Goal: Information Seeking & Learning: Find specific fact

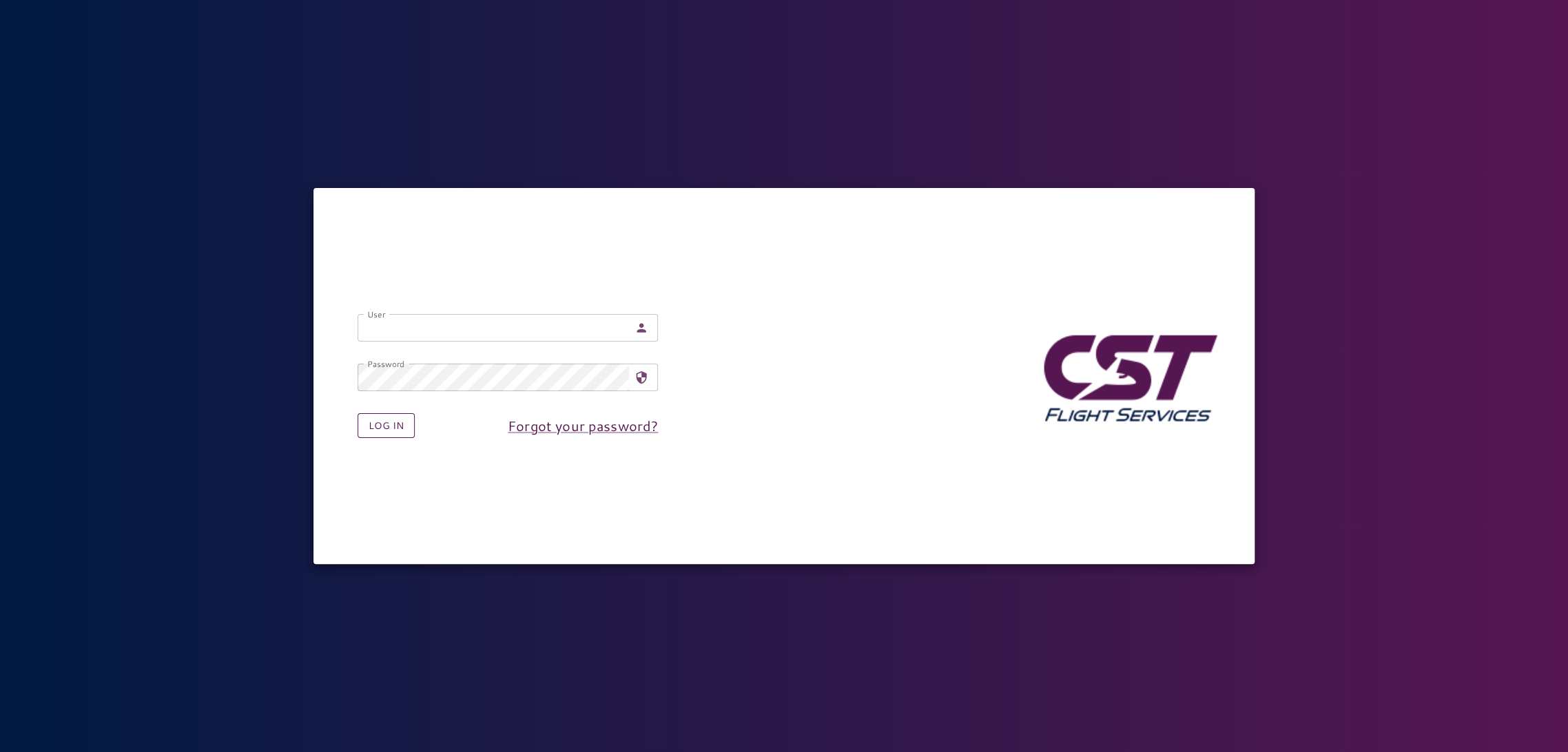
type input "**********"
click at [398, 433] on button "Log in" at bounding box center [386, 425] width 57 height 25
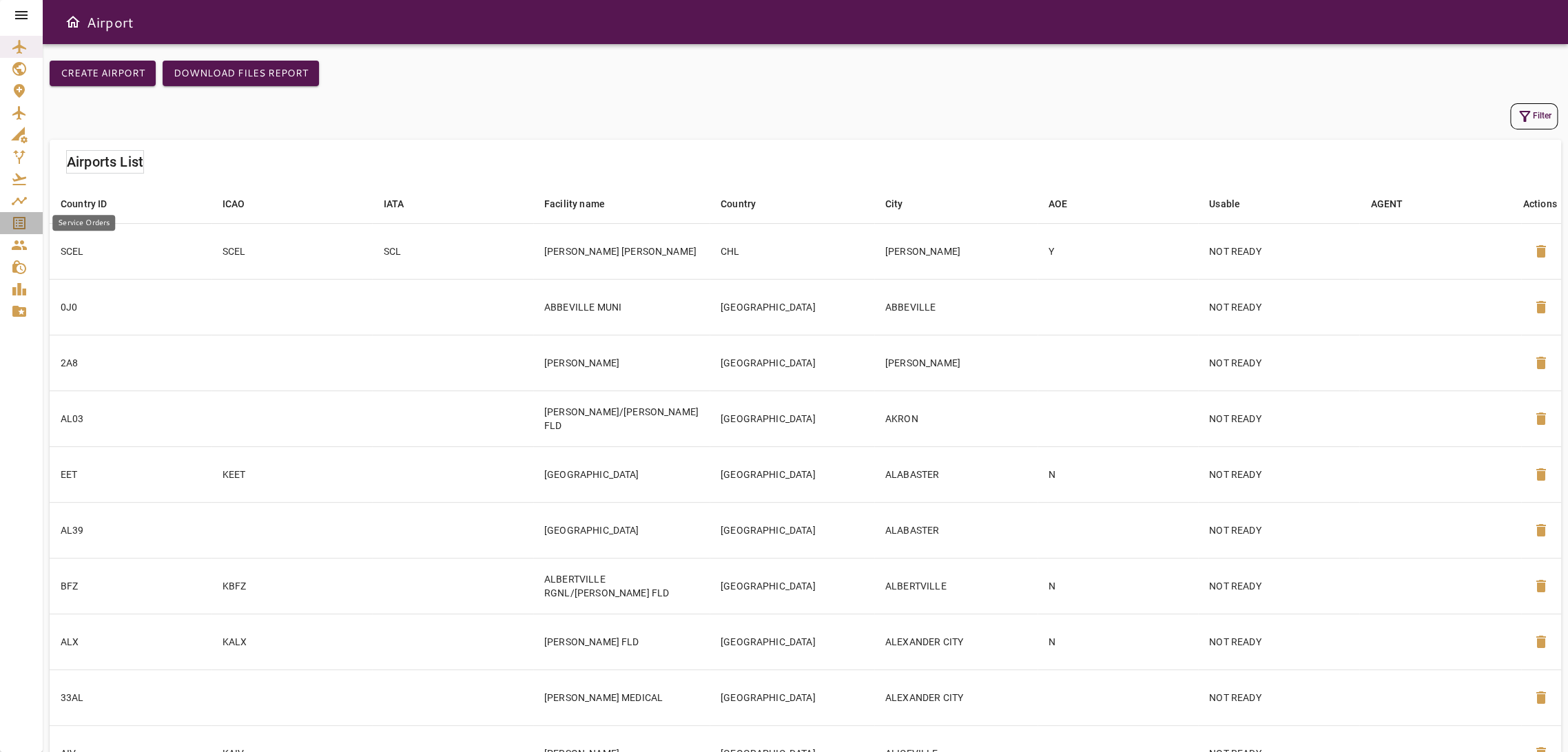
click at [22, 222] on icon "Service Orders" at bounding box center [19, 223] width 16 height 16
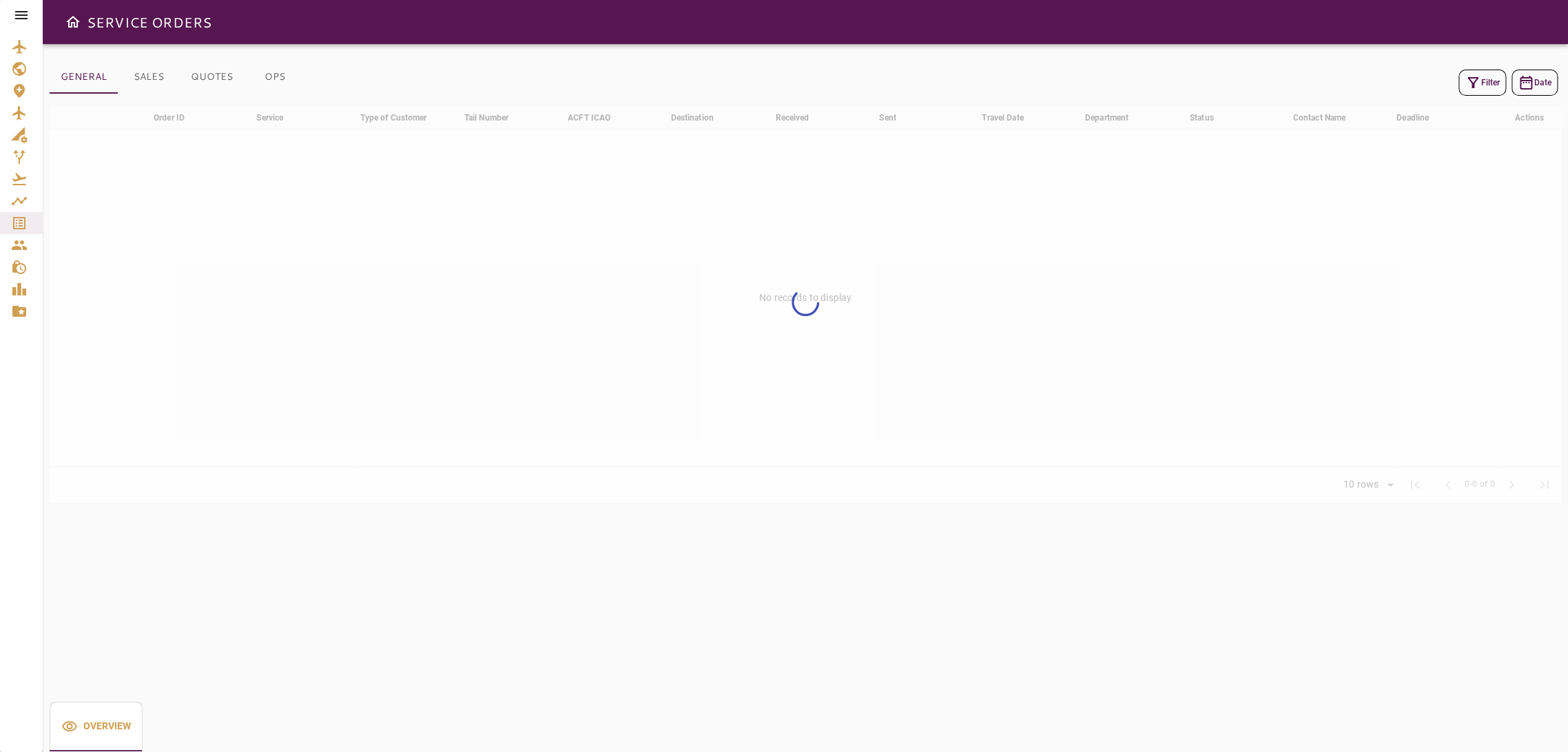
click at [1478, 76] on icon "button" at bounding box center [1473, 83] width 16 height 16
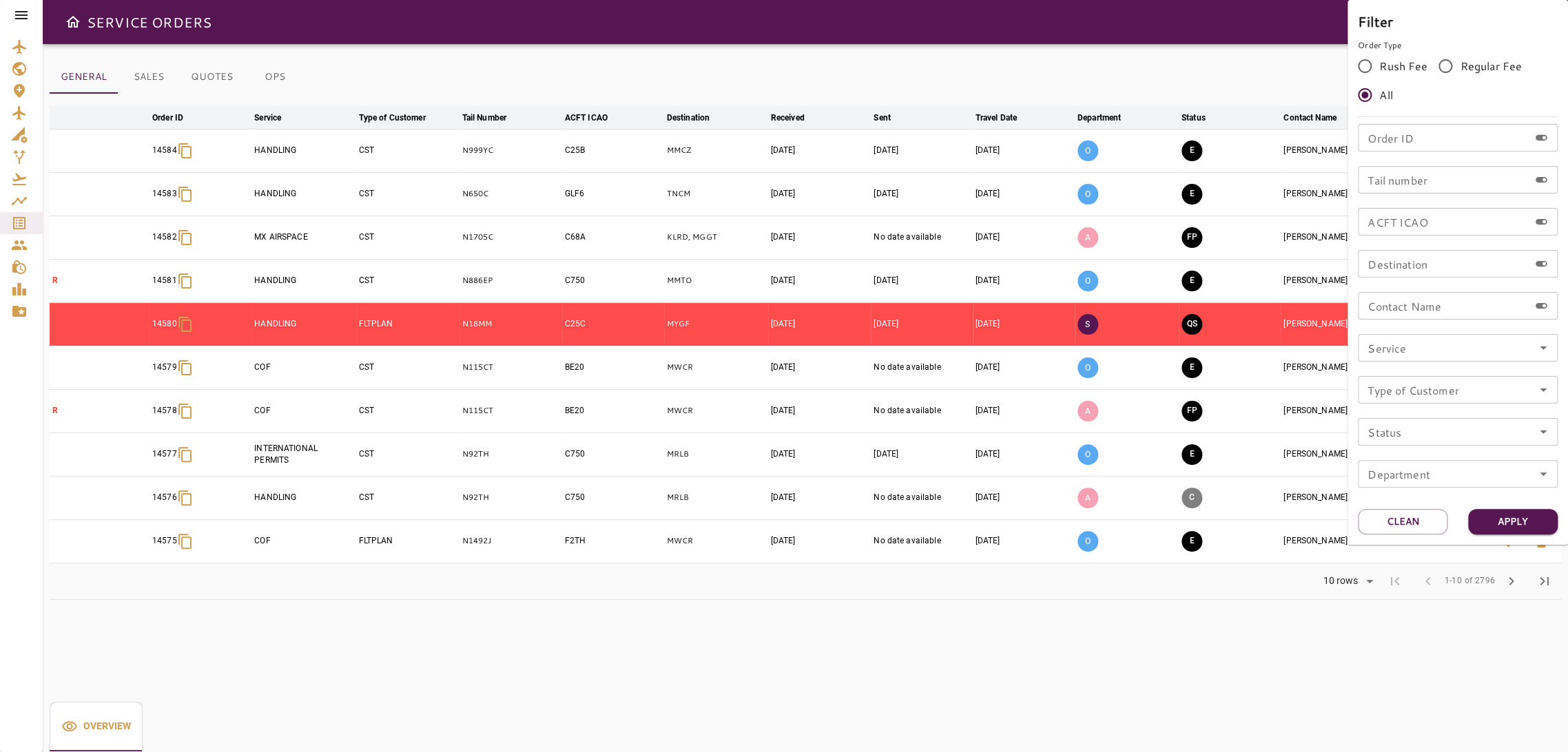
click at [1422, 138] on input "Order ID" at bounding box center [1444, 138] width 171 height 28
type input "*****"
click at [1521, 522] on button "Apply" at bounding box center [1513, 521] width 89 height 25
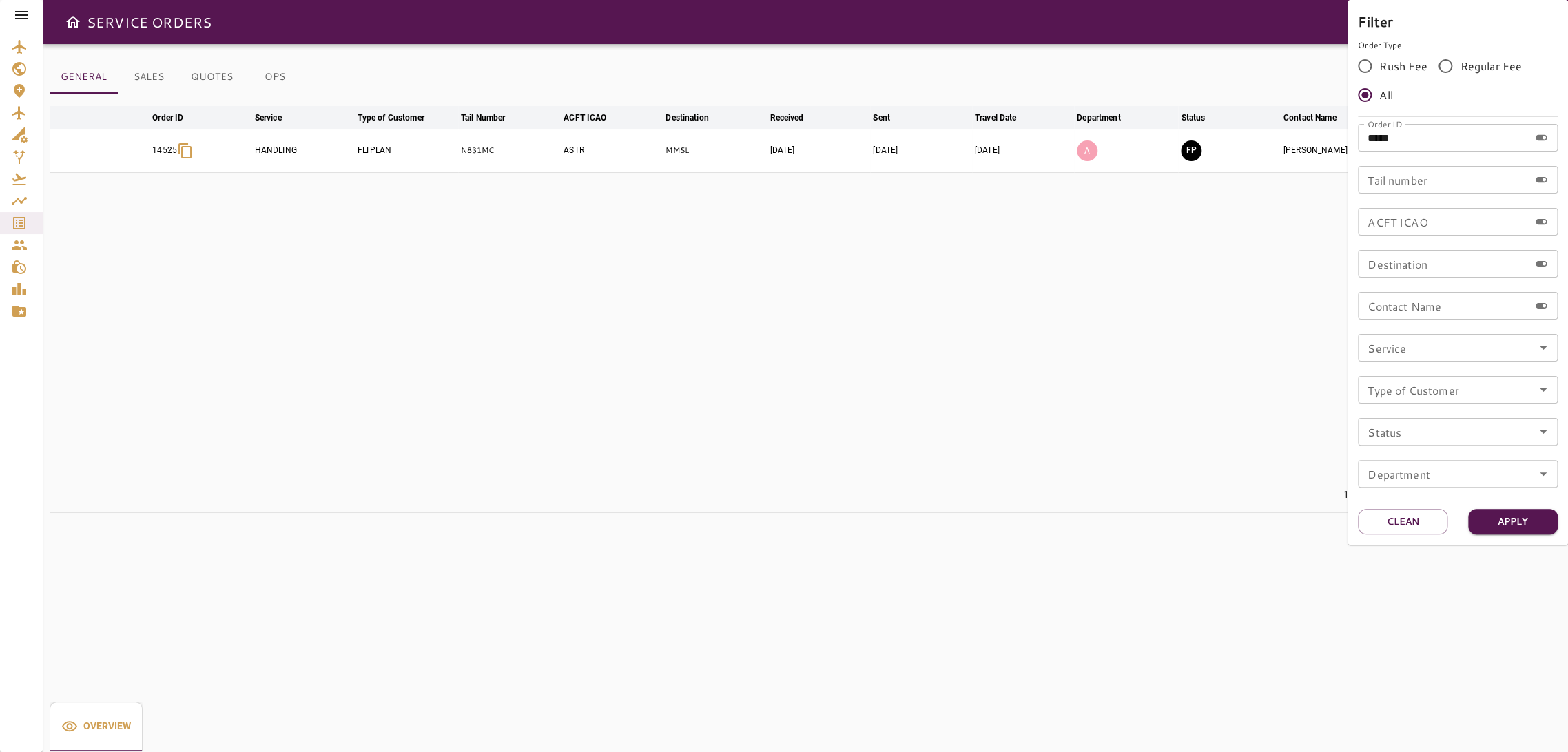
click at [1206, 208] on div at bounding box center [784, 376] width 1568 height 752
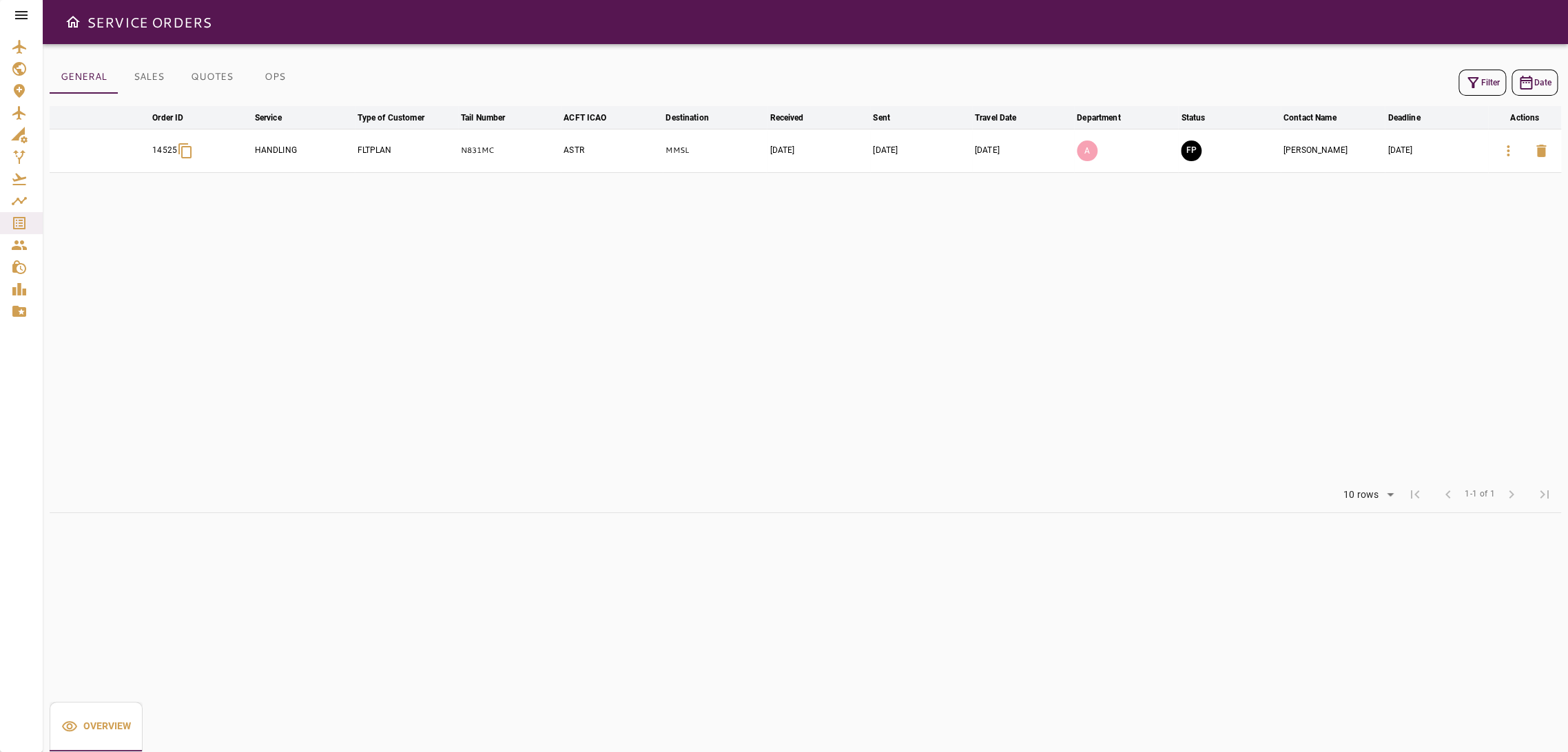
click at [1513, 150] on icon "button" at bounding box center [1508, 151] width 16 height 16
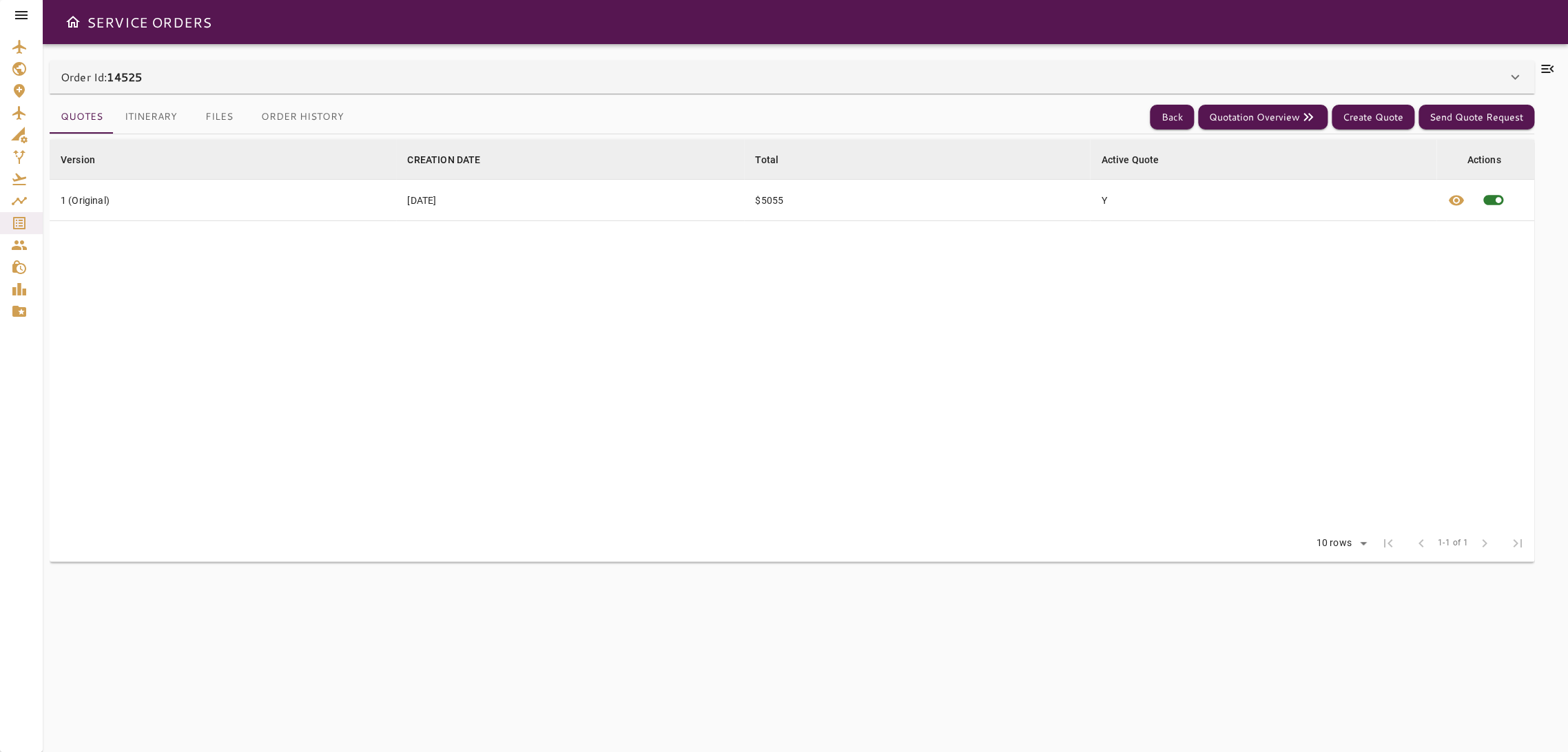
click at [943, 85] on div "Order Id: 14525" at bounding box center [783, 77] width 1446 height 16
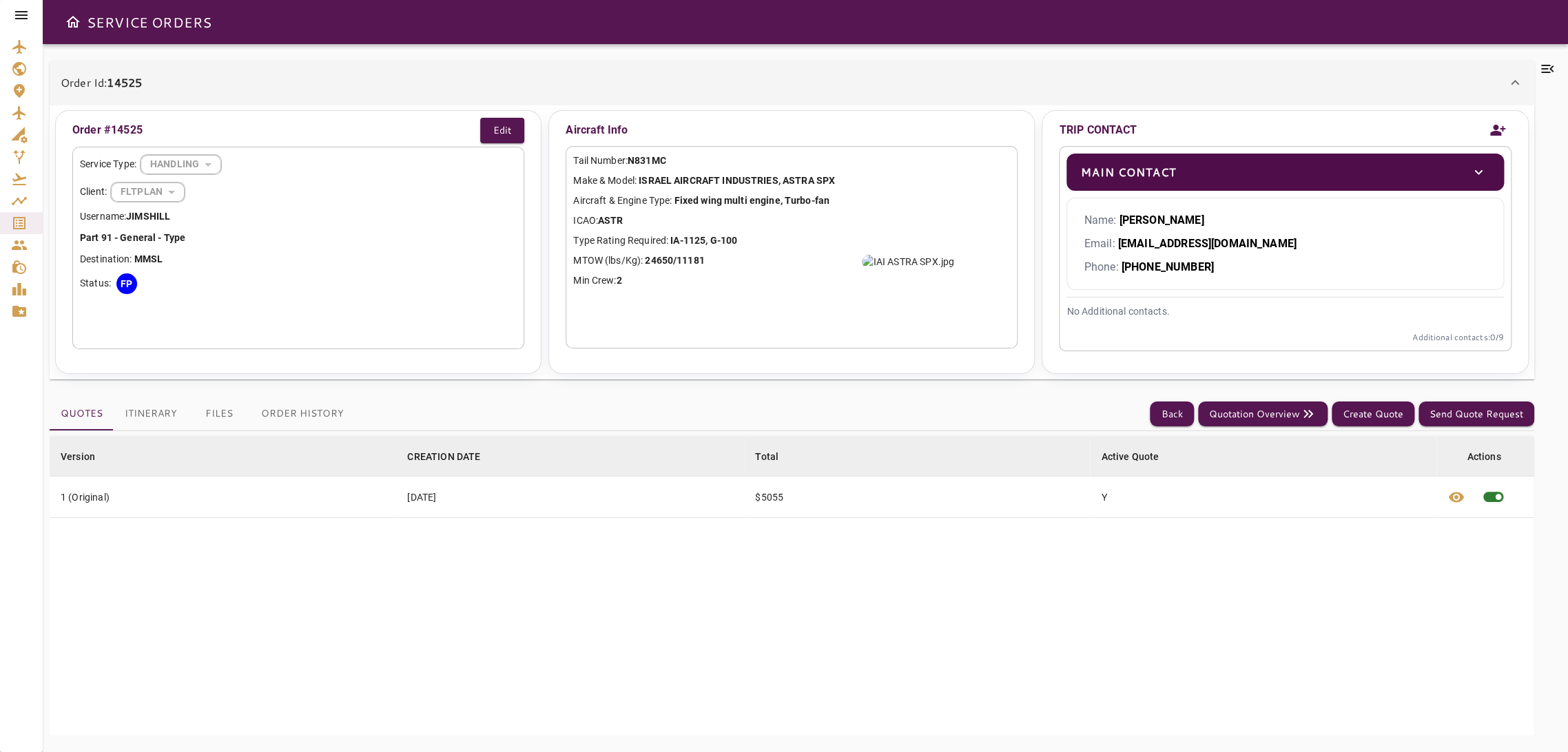
drag, startPoint x: 1194, startPoint y: 221, endPoint x: 1162, endPoint y: 218, distance: 32.1
click at [1162, 218] on p "Name: [PERSON_NAME]" at bounding box center [1284, 220] width 403 height 16
drag, startPoint x: 1252, startPoint y: 241, endPoint x: 1116, endPoint y: 246, distance: 136.1
click at [1116, 246] on p "Email: [EMAIL_ADDRESS][DOMAIN_NAME]" at bounding box center [1284, 244] width 403 height 16
copy b "[EMAIL_ADDRESS][DOMAIN_NAME]"
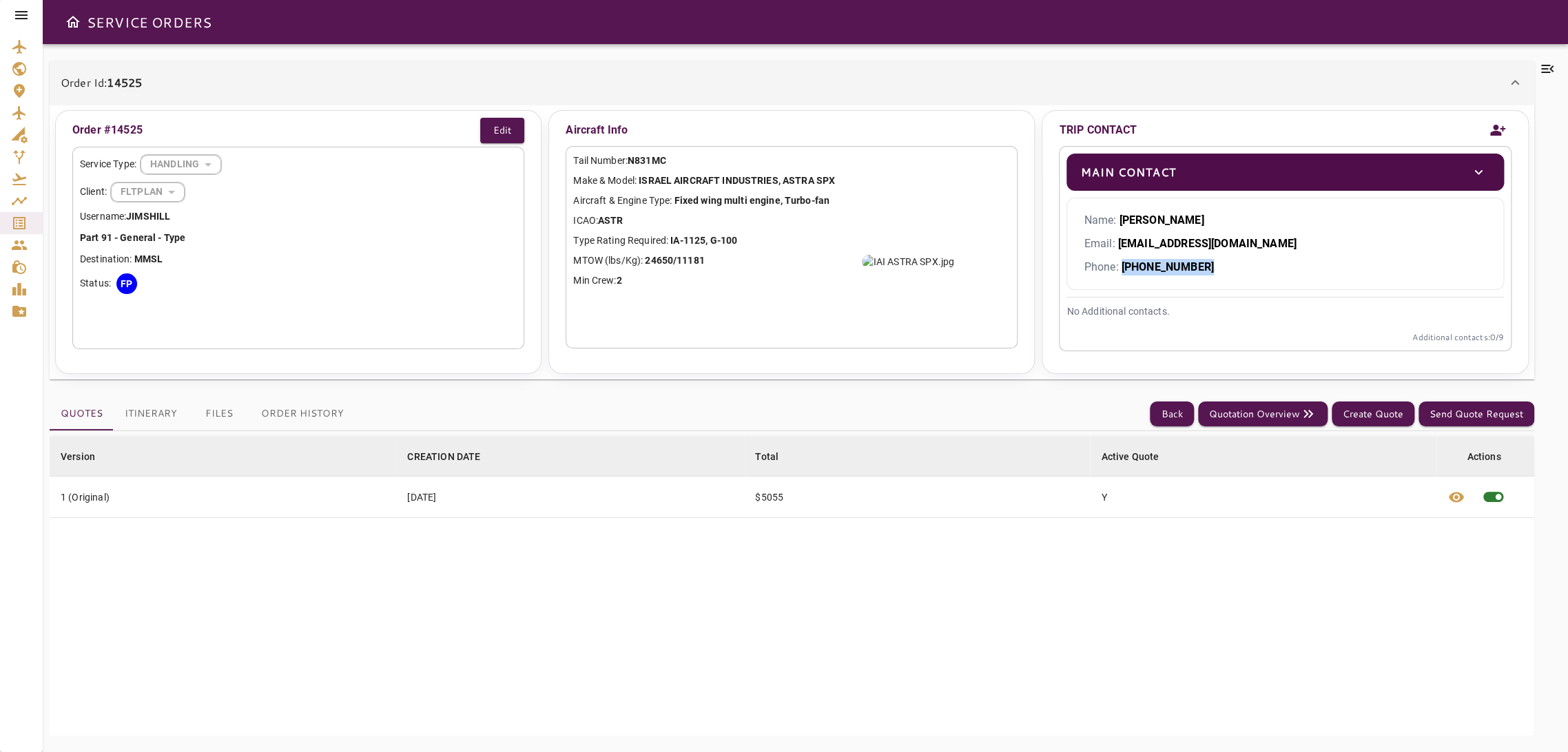
drag, startPoint x: 1202, startPoint y: 267, endPoint x: 1123, endPoint y: 274, distance: 79.3
click at [1123, 273] on b "[PHONE_NUMBER]" at bounding box center [1168, 267] width 92 height 13
drag, startPoint x: 1200, startPoint y: 268, endPoint x: 1121, endPoint y: 269, distance: 79.0
click at [1121, 269] on p "Phone: [PHONE_NUMBER]" at bounding box center [1284, 267] width 403 height 16
copy b "[PHONE_NUMBER]"
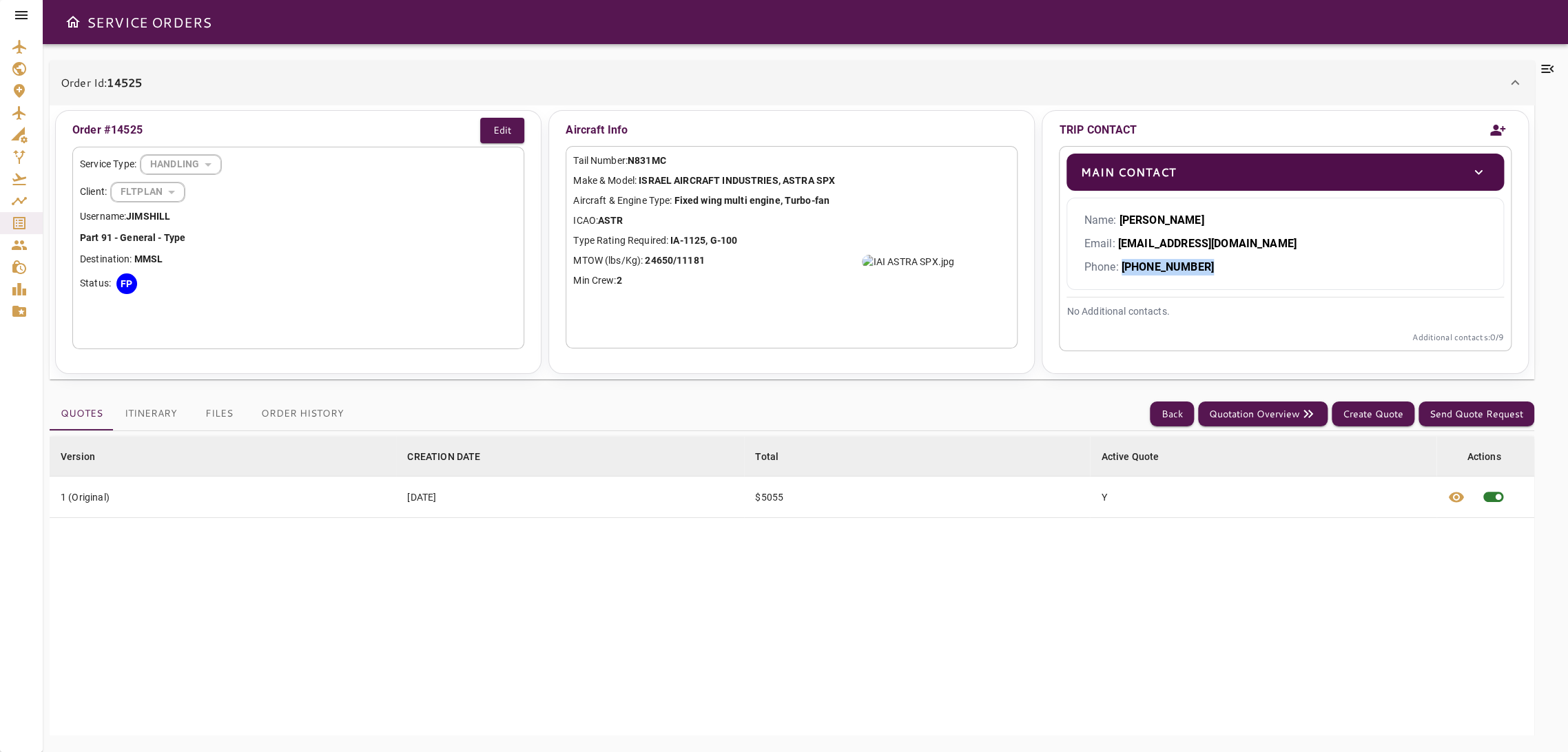
drag, startPoint x: 1193, startPoint y: 218, endPoint x: 1121, endPoint y: 219, distance: 72.0
click at [1121, 219] on b "[PERSON_NAME]" at bounding box center [1162, 220] width 85 height 13
copy b "[PERSON_NAME]"
